Goal: Information Seeking & Learning: Learn about a topic

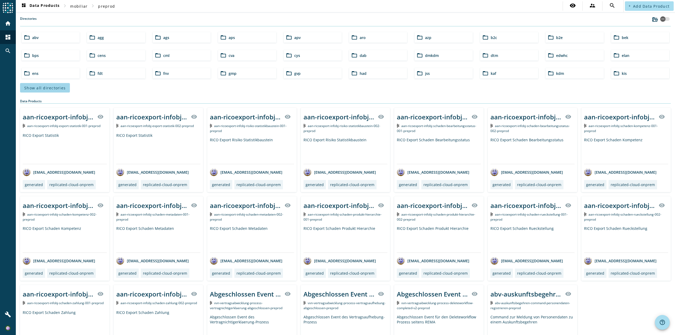
click at [54, 86] on span "Show all directories" at bounding box center [44, 87] width 41 height 5
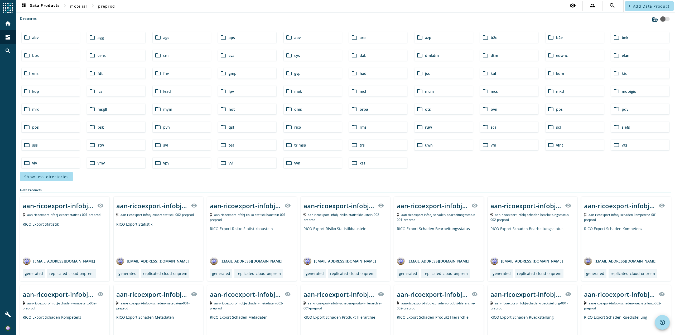
click at [490, 91] on span "mcs" at bounding box center [493, 91] width 7 height 5
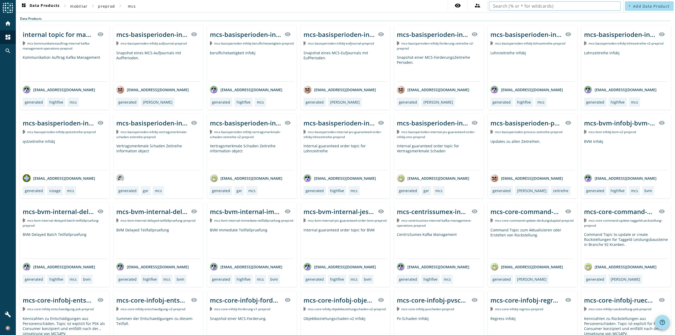
paste input "mcs-core-internal-tgrks-standnullsetzen-preprod"
type input "mcs-core-internal-tgrks-standnullsetzen-preprod"
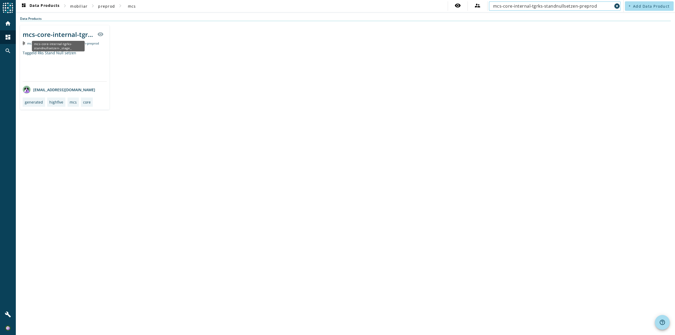
click at [71, 36] on div "mcs-core-internal-tgrks-standnullsetzen-_stage_" at bounding box center [58, 34] width 71 height 9
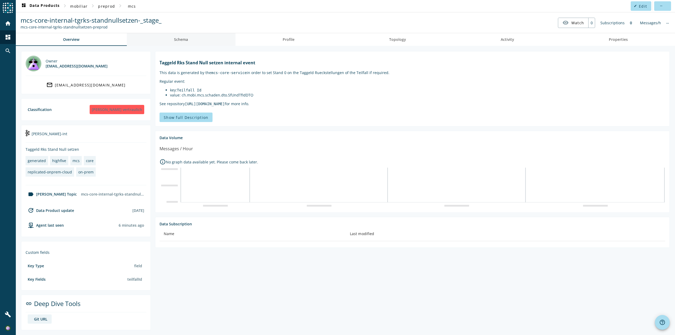
click at [184, 42] on span "Schema" at bounding box center [181, 39] width 14 height 13
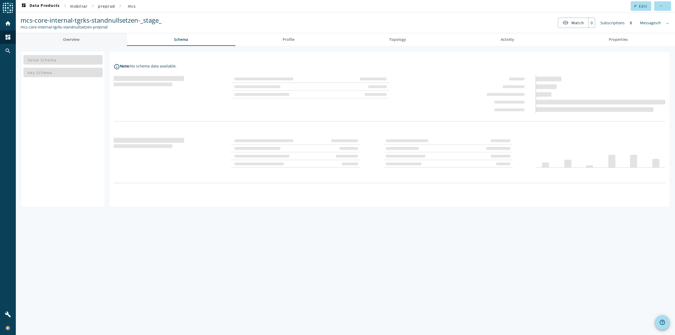
click at [83, 36] on link "Overview" at bounding box center [71, 39] width 111 height 13
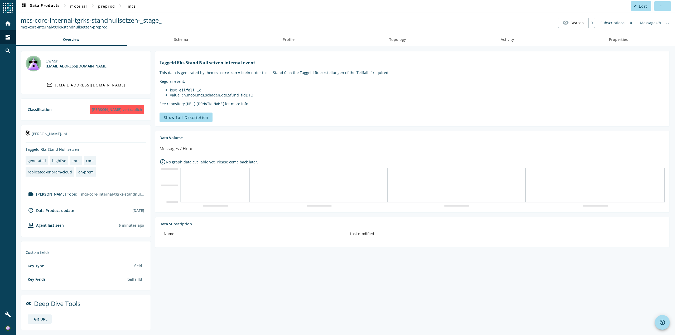
scroll to position [1, 0]
drag, startPoint x: 180, startPoint y: 95, endPoint x: 250, endPoint y: 96, distance: 69.8
click at [250, 96] on li "value: ch.mobi.mcs.schaden.dto.SfUndTfIdDTO" at bounding box center [417, 94] width 495 height 5
click at [301, 90] on li "key: Teilfall Id" at bounding box center [417, 89] width 495 height 5
drag, startPoint x: 160, startPoint y: 73, endPoint x: 187, endPoint y: 74, distance: 26.4
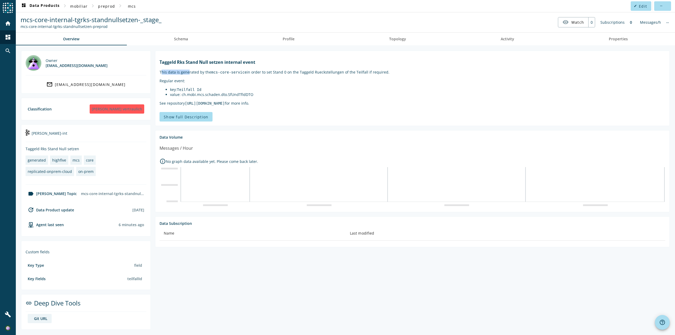
click at [187, 74] on p "This data is generated by the mcs-core-service in order to set Stand 0 on the T…" at bounding box center [411, 72] width 505 height 5
click at [275, 73] on p "This data is generated by the mcs-core-service in order to set Stand 0 on the T…" at bounding box center [411, 72] width 505 height 5
click at [316, 73] on p "This data is generated by the mcs-core-service in order to set Stand 0 on the T…" at bounding box center [411, 72] width 505 height 5
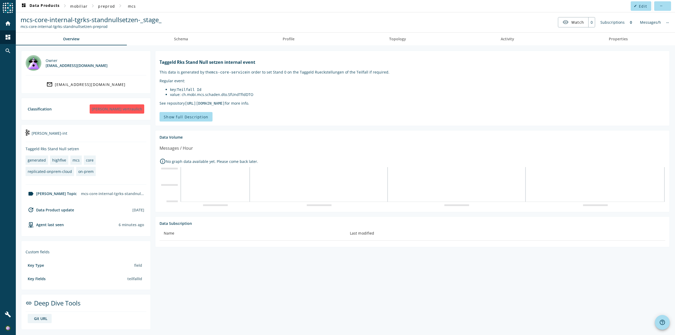
click at [331, 79] on p "Regular event:" at bounding box center [411, 80] width 505 height 5
drag, startPoint x: 209, startPoint y: 72, endPoint x: 241, endPoint y: 71, distance: 32.4
click at [241, 71] on p "This data is generated by the mcs-core-service in order to set Stand 0 on the T…" at bounding box center [411, 72] width 505 height 5
click at [278, 71] on p "This data is generated by the mcs-core-service in order to set Stand 0 on the T…" at bounding box center [411, 72] width 505 height 5
click at [354, 84] on markdown "Taggeld Rks Stand Null setzen internal event This data is generated by the mcs-…" at bounding box center [411, 82] width 505 height 46
